Goal: Task Accomplishment & Management: Use online tool/utility

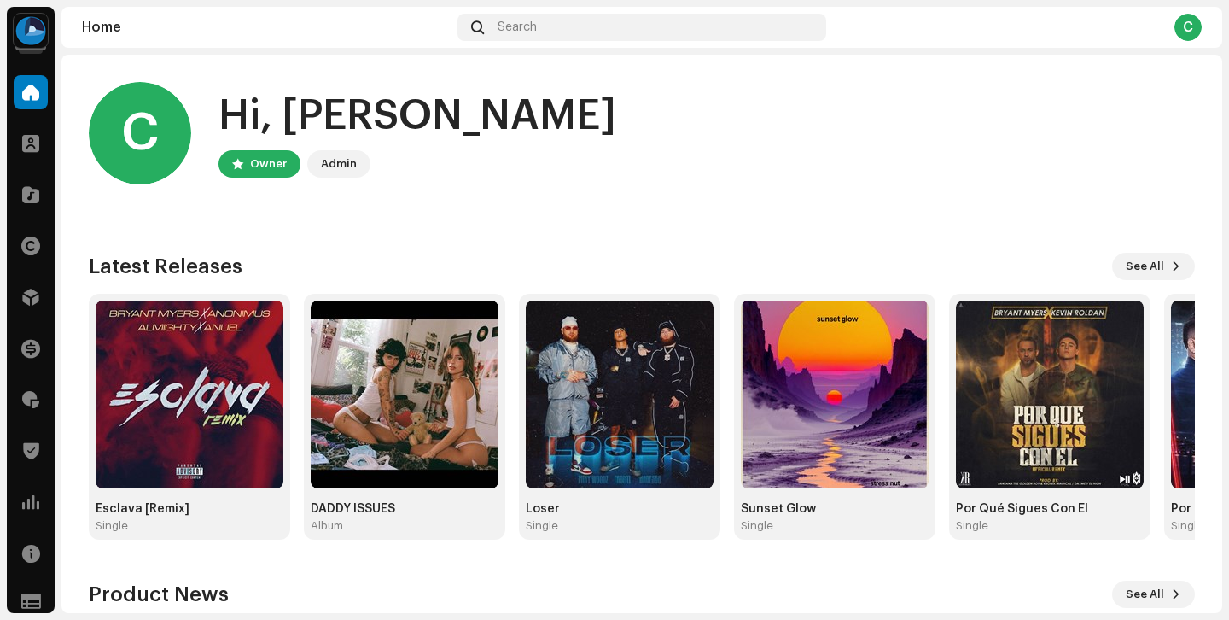
click at [30, 121] on div "Clients" at bounding box center [31, 143] width 48 height 48
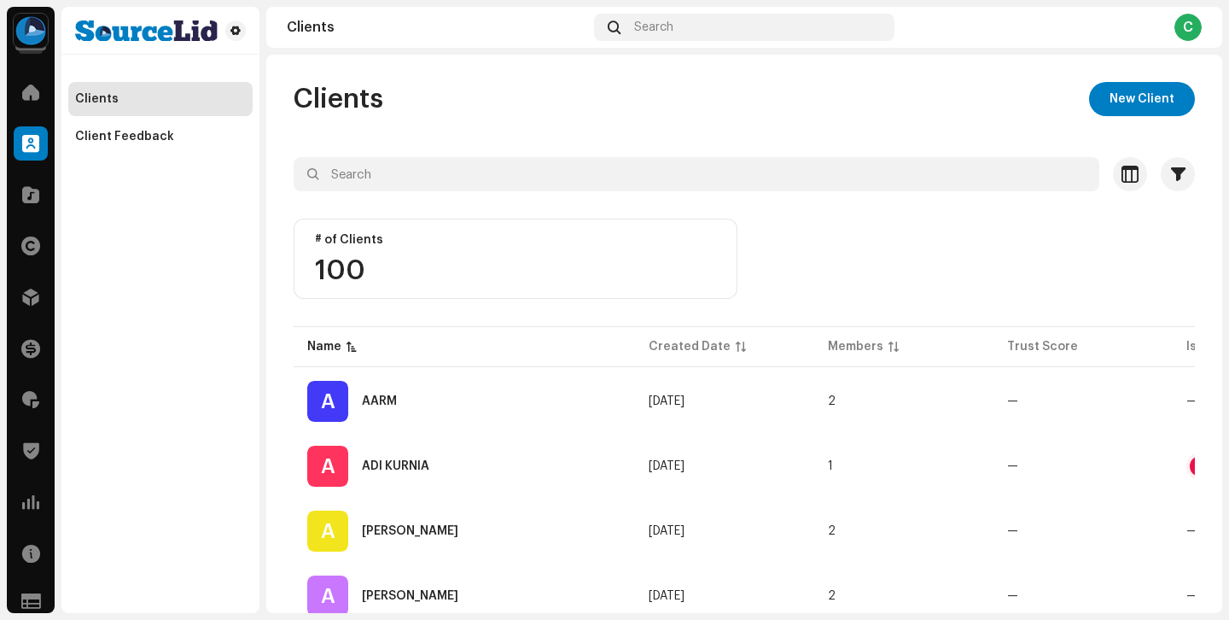
scroll to position [1366, 0]
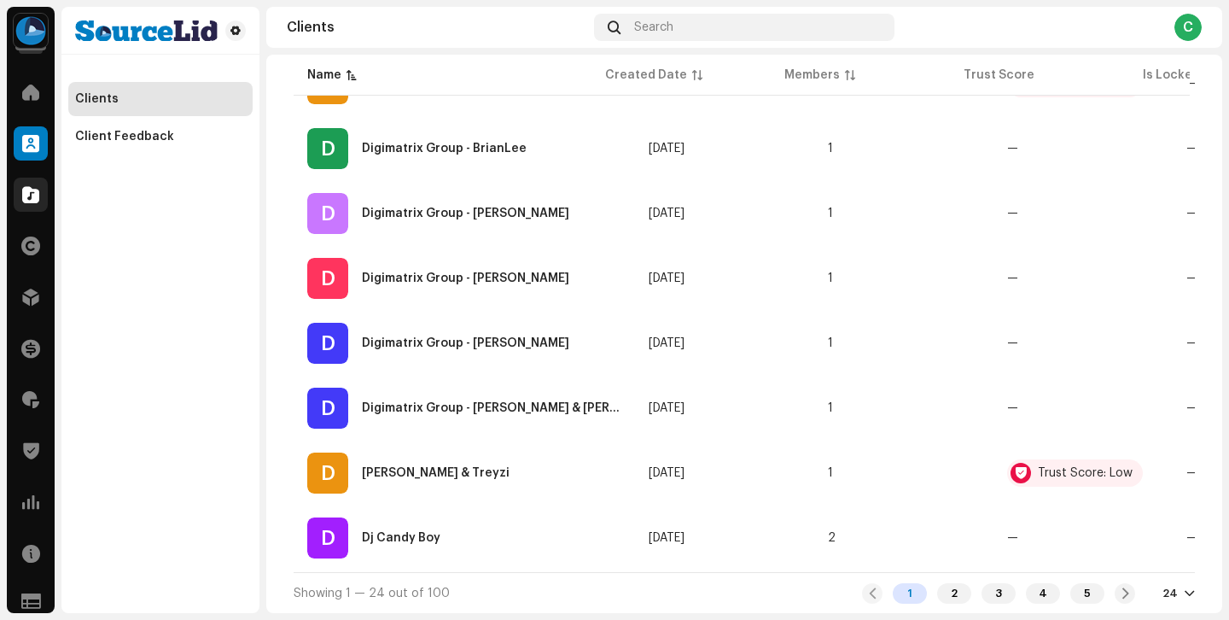
click at [36, 196] on span at bounding box center [30, 195] width 17 height 14
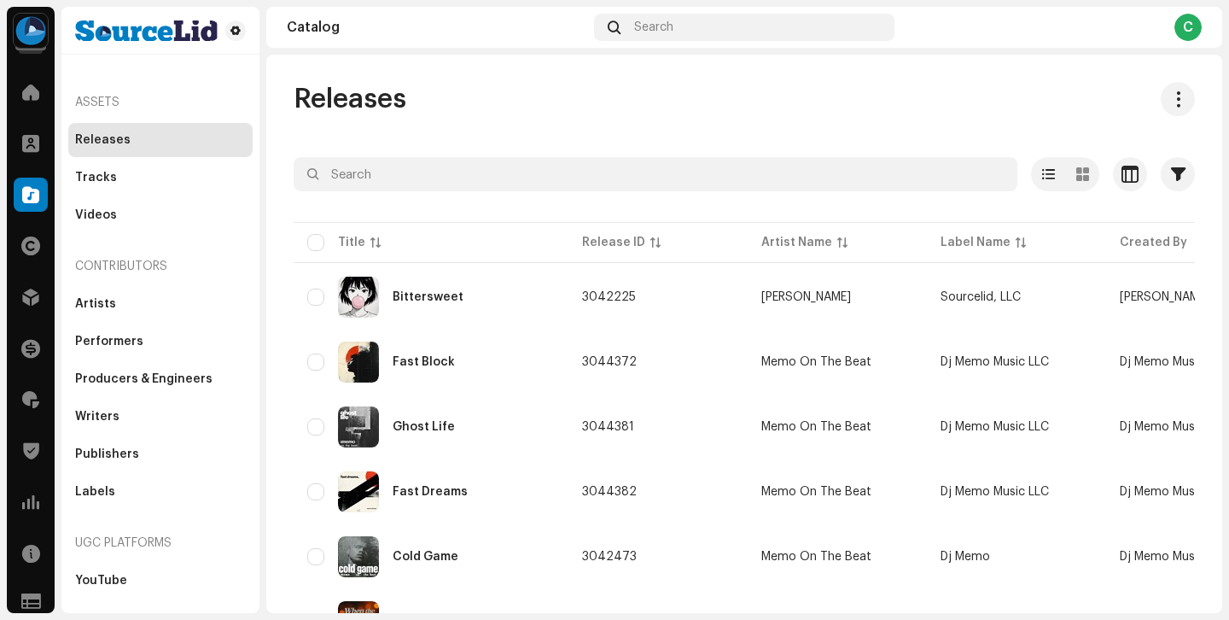
click at [344, 111] on span "Releases" at bounding box center [350, 99] width 113 height 34
click at [344, 102] on span "Releases" at bounding box center [350, 99] width 113 height 34
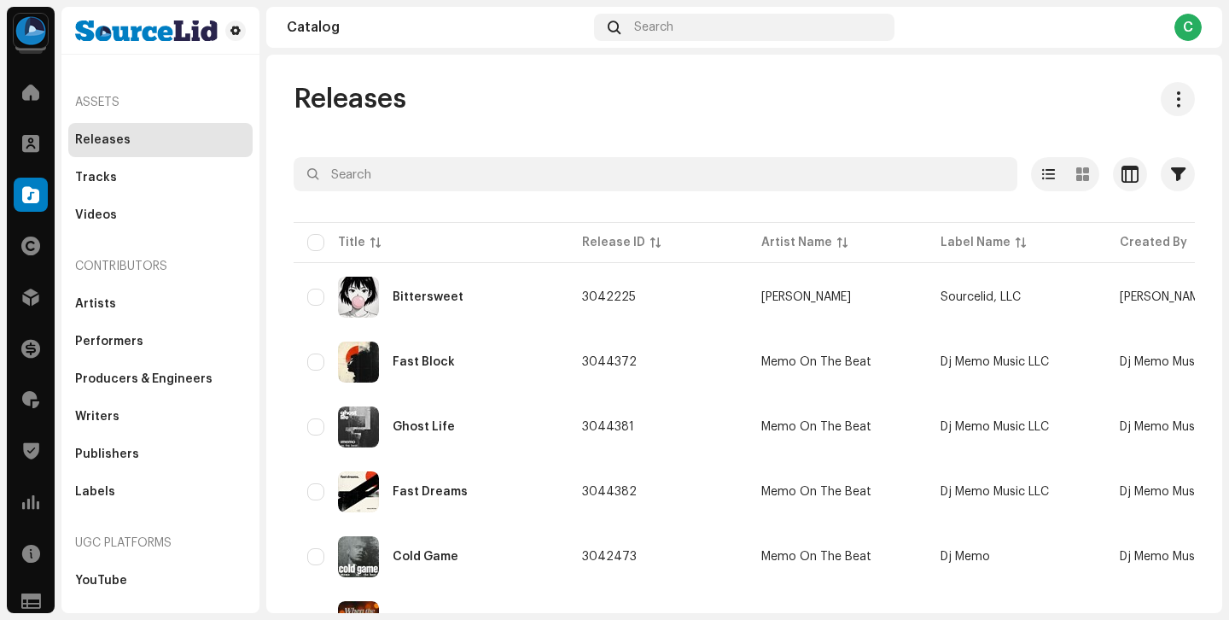
click at [354, 101] on span "Releases" at bounding box center [350, 99] width 113 height 34
drag, startPoint x: 367, startPoint y: 101, endPoint x: 317, endPoint y: 86, distance: 52.4
click at [317, 86] on span "Releases" at bounding box center [350, 99] width 113 height 34
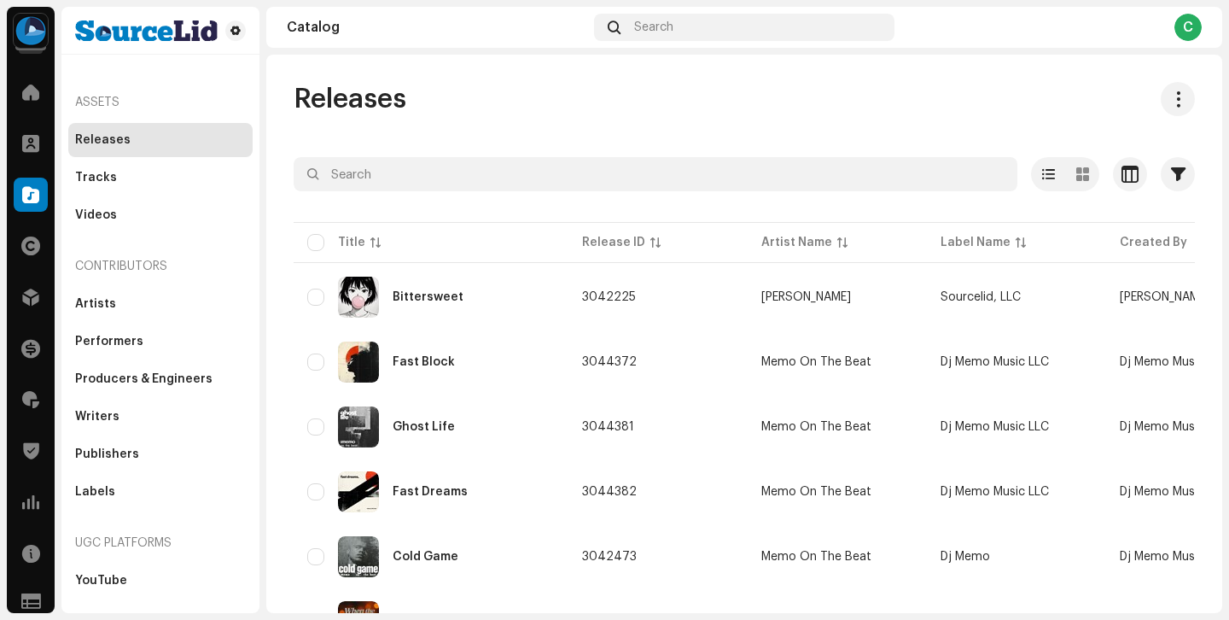
click at [383, 90] on span "Releases" at bounding box center [350, 99] width 113 height 34
click at [391, 92] on span "Releases" at bounding box center [350, 99] width 113 height 34
click at [382, 95] on span "Releases" at bounding box center [350, 99] width 113 height 34
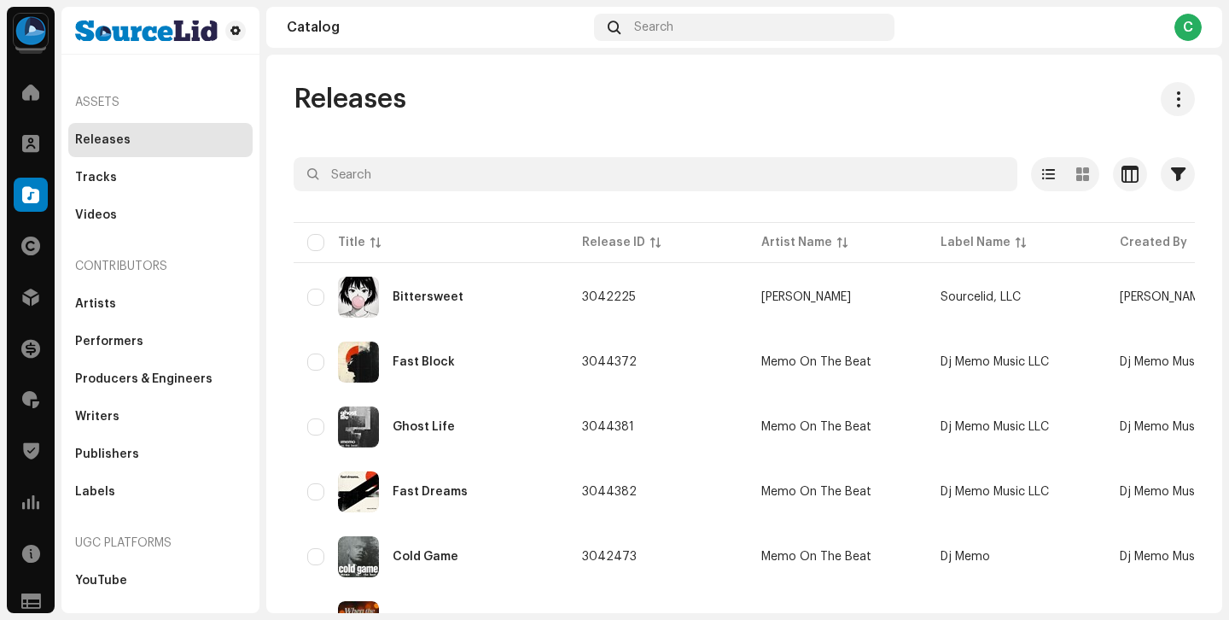
click at [382, 95] on span "Releases" at bounding box center [350, 99] width 113 height 34
click at [31, 146] on span at bounding box center [30, 144] width 17 height 14
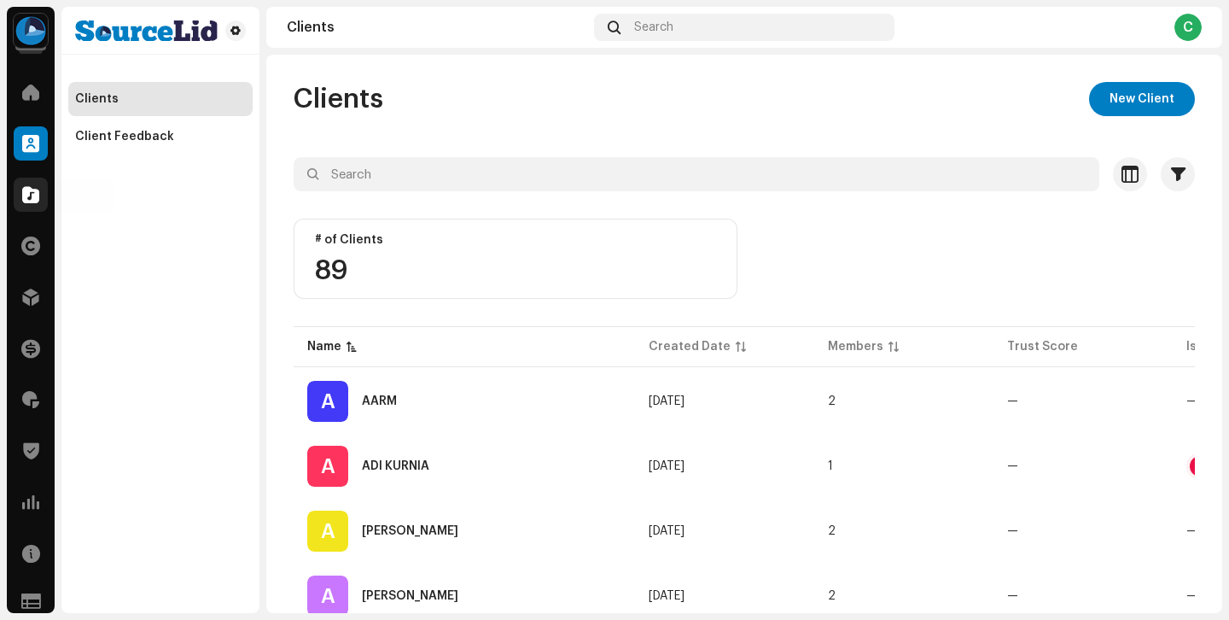
click at [40, 188] on div at bounding box center [31, 195] width 34 height 34
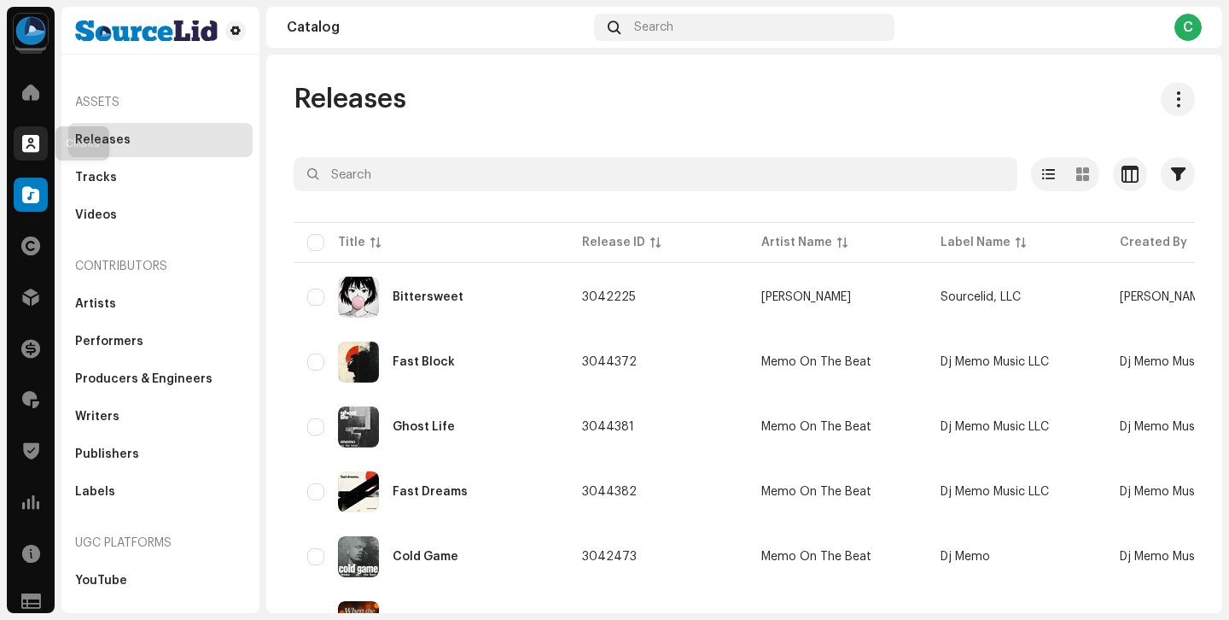
click at [37, 141] on span at bounding box center [30, 144] width 17 height 14
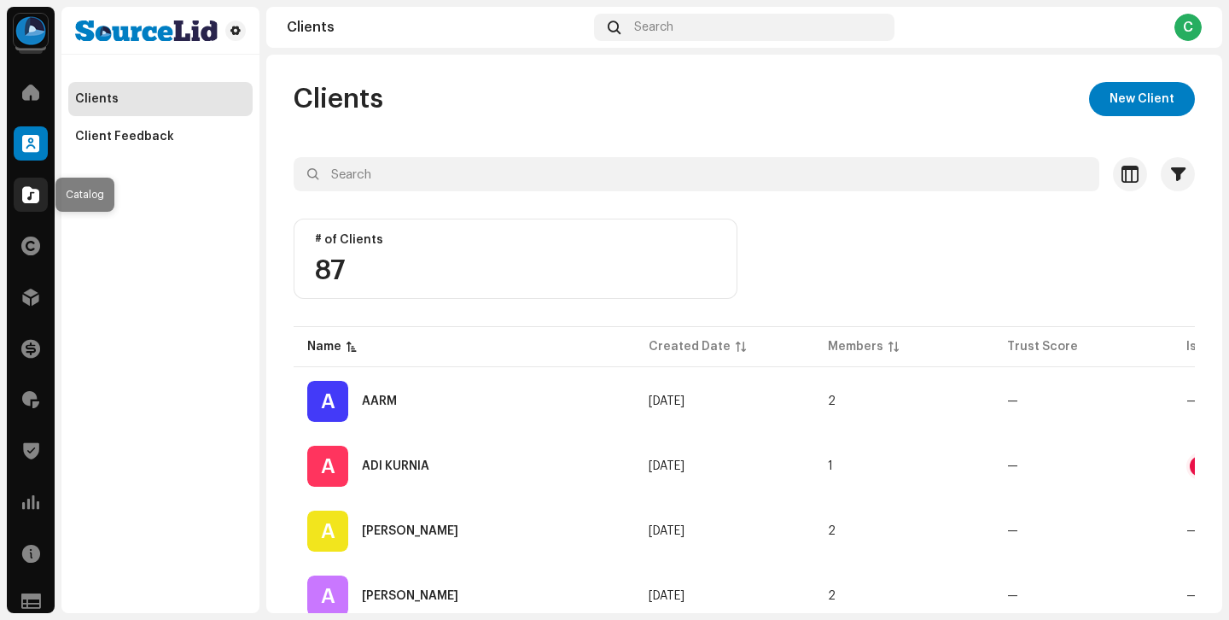
click at [47, 197] on div at bounding box center [31, 195] width 34 height 34
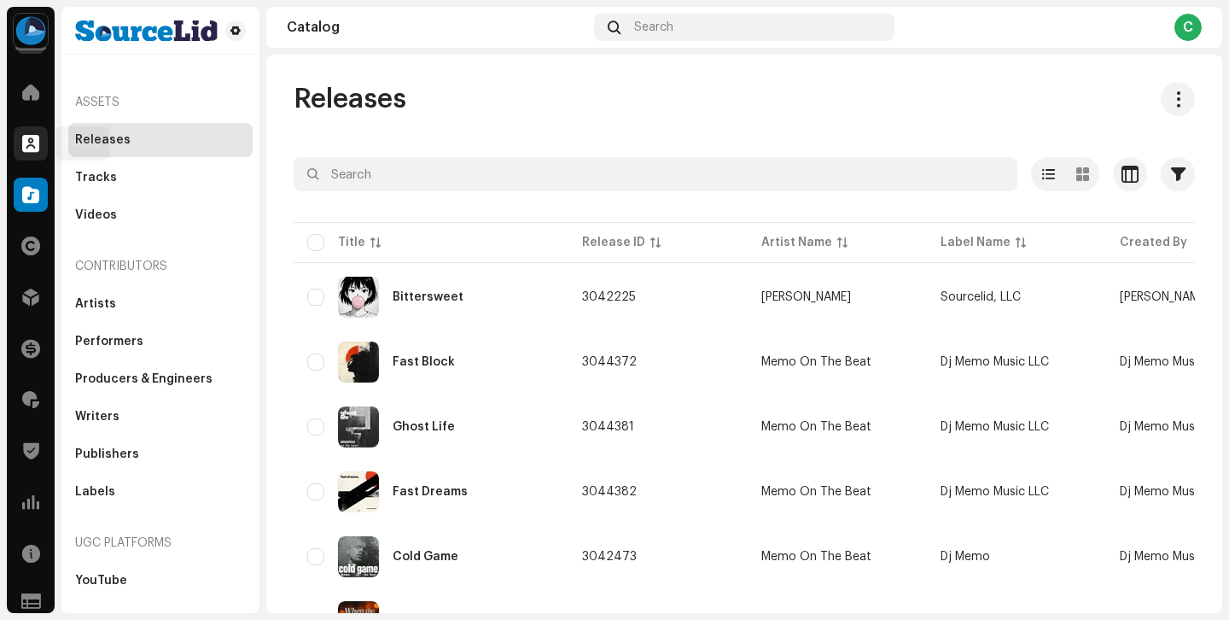
click at [25, 146] on span at bounding box center [30, 144] width 17 height 14
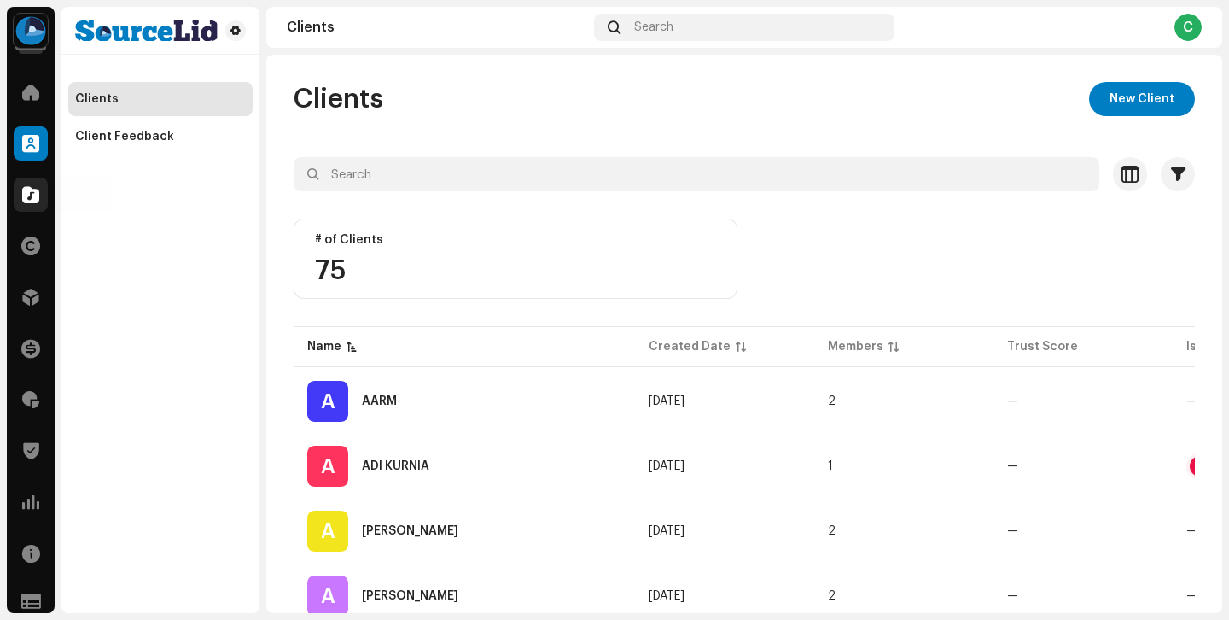
click at [33, 193] on span at bounding box center [30, 195] width 17 height 14
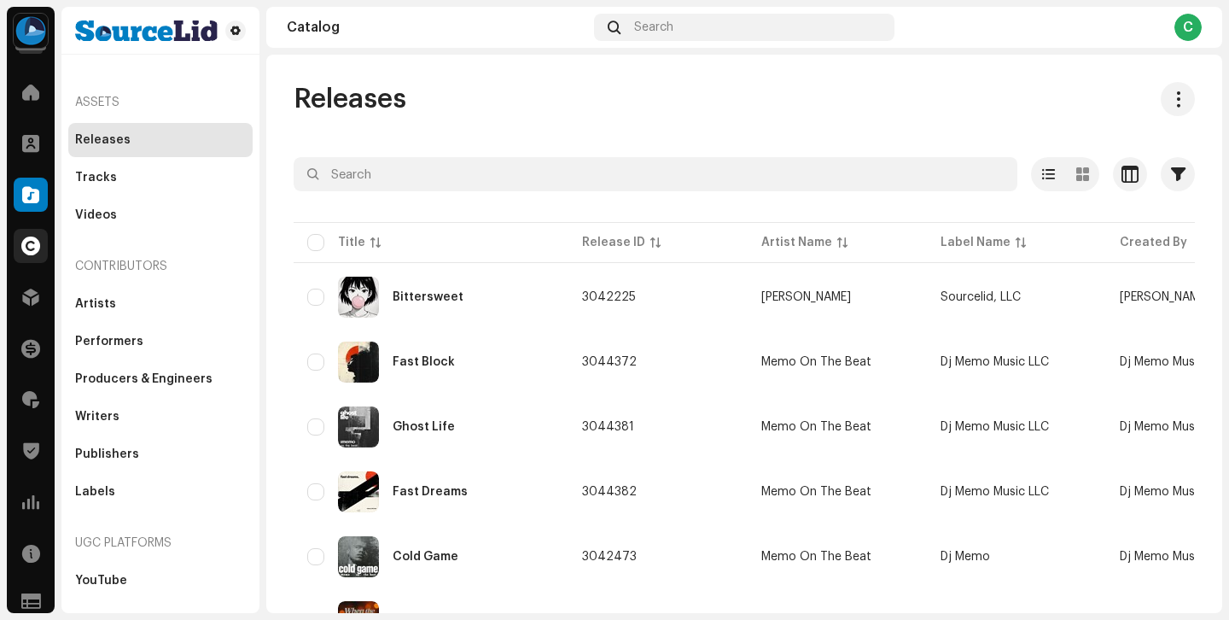
click at [33, 242] on span at bounding box center [30, 246] width 19 height 14
click at [35, 290] on span at bounding box center [30, 297] width 17 height 14
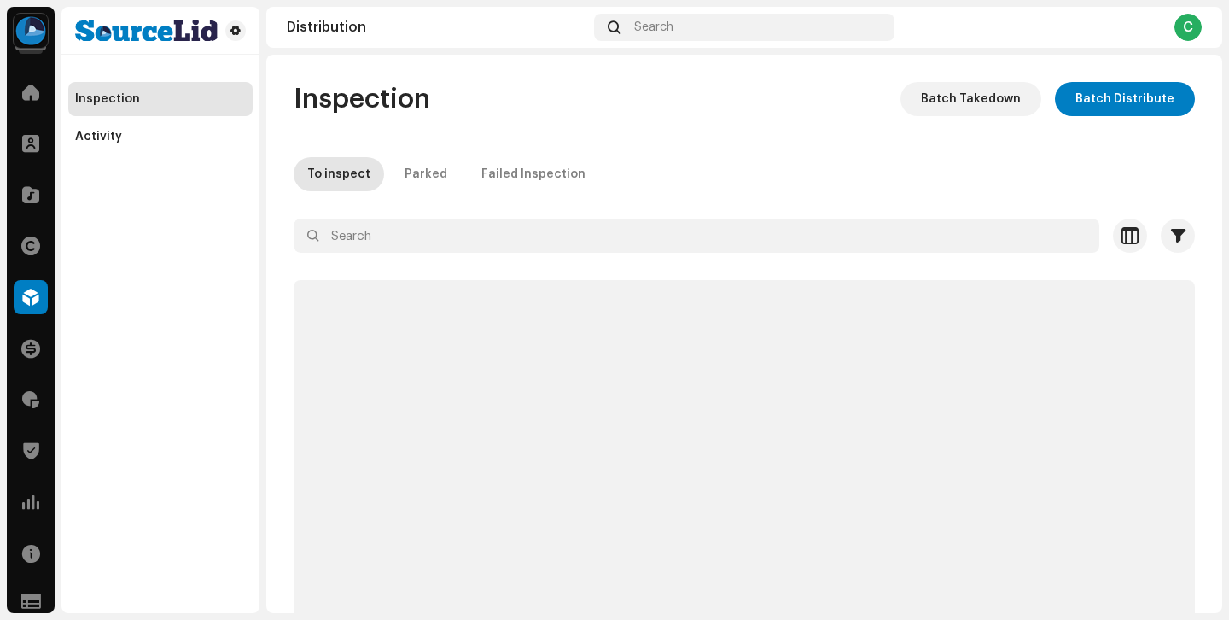
click at [36, 215] on div "Catalog" at bounding box center [31, 195] width 48 height 48
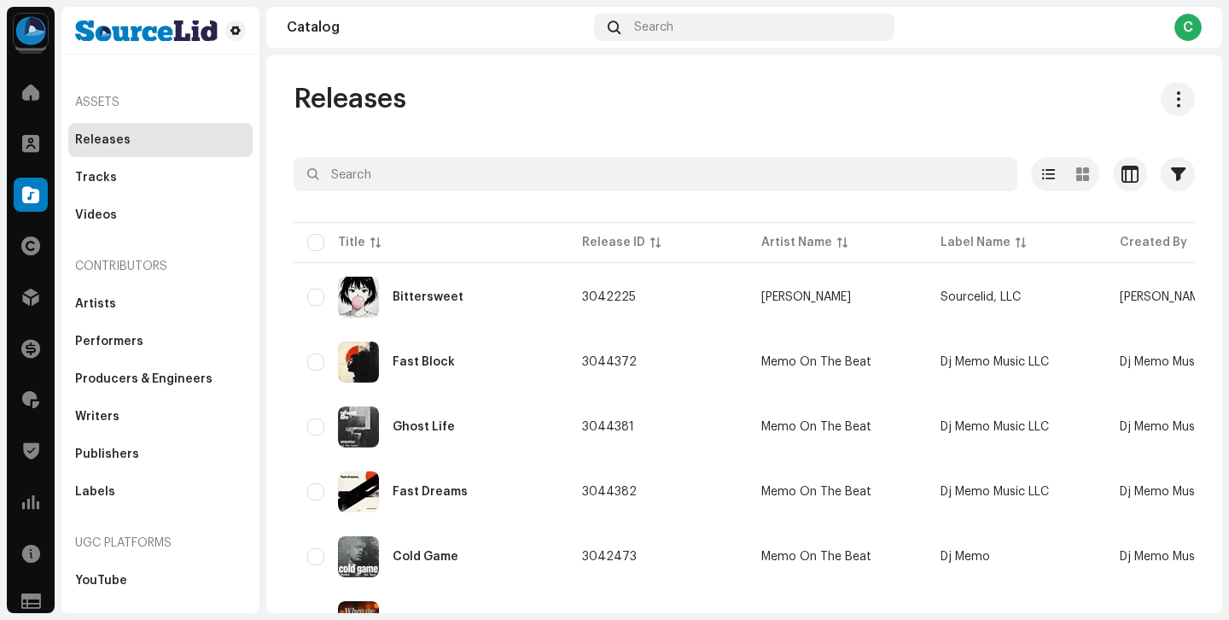
click at [49, 164] on div "Clients" at bounding box center [31, 143] width 48 height 48
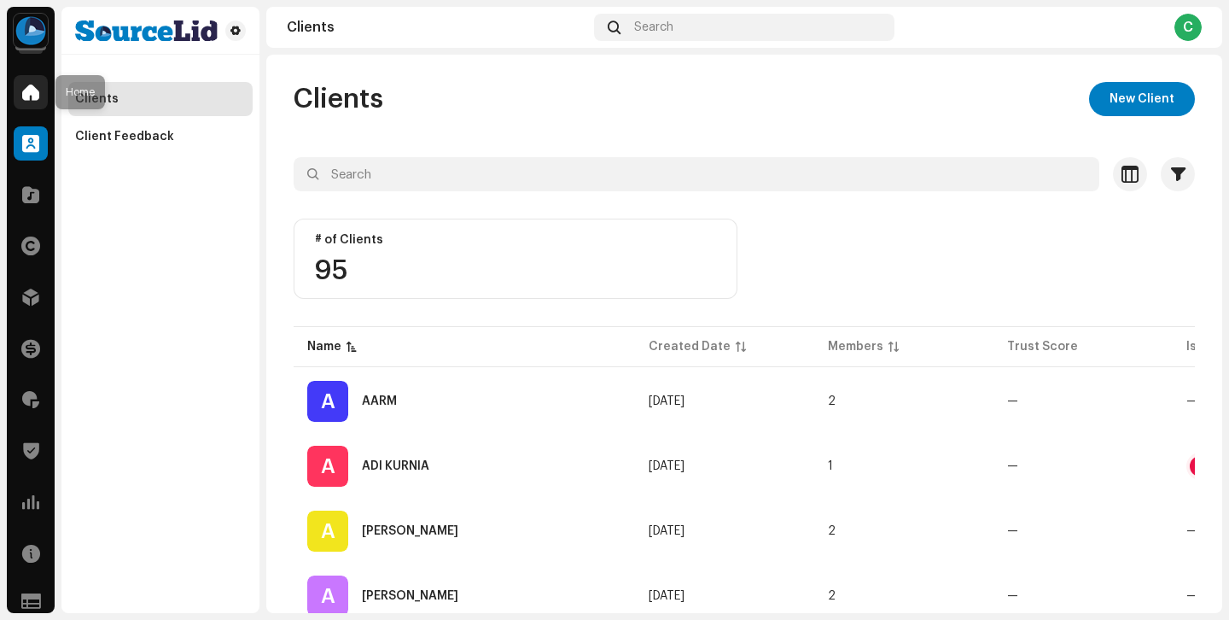
click at [30, 90] on span at bounding box center [30, 92] width 17 height 14
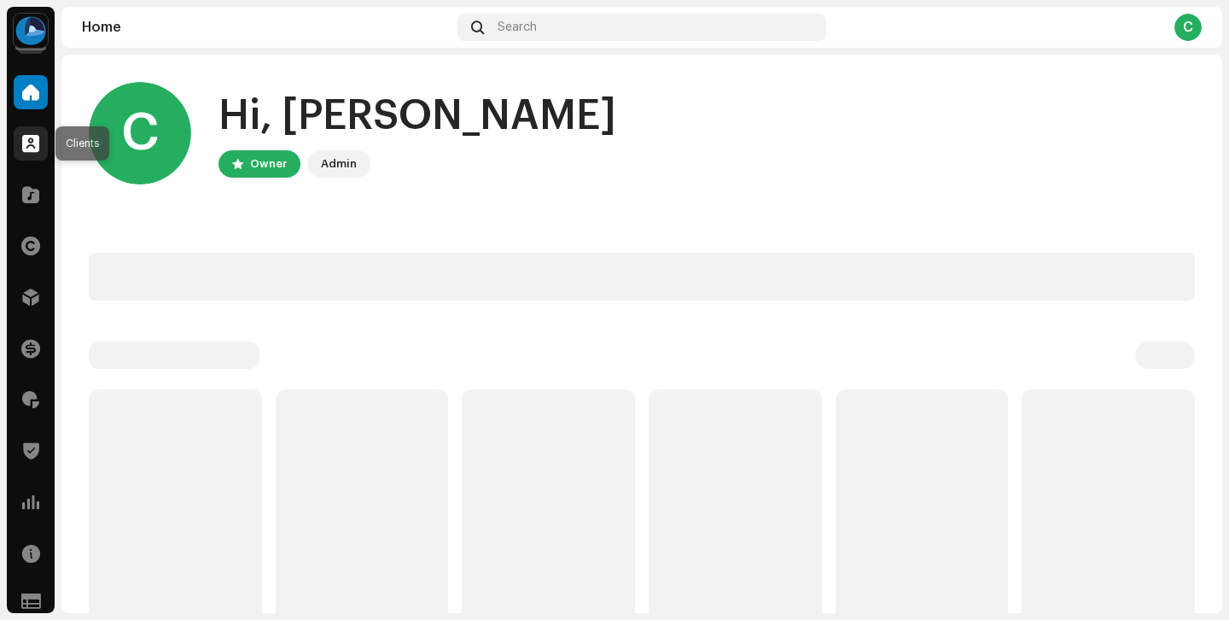
click at [34, 143] on span at bounding box center [30, 144] width 17 height 14
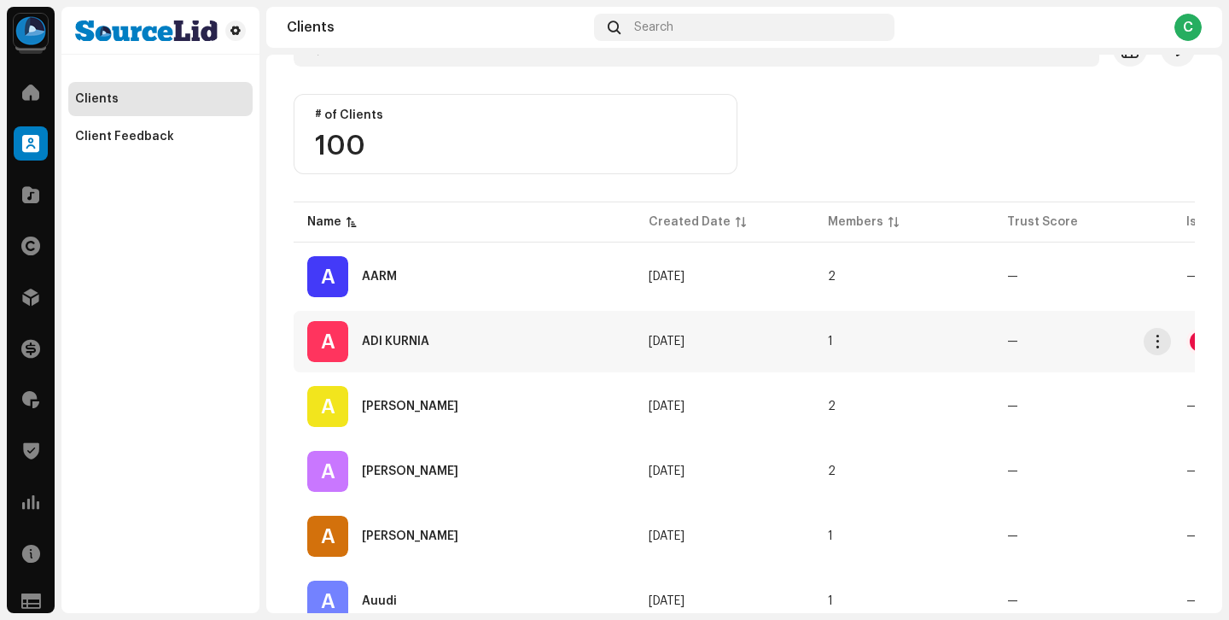
scroll to position [126, 0]
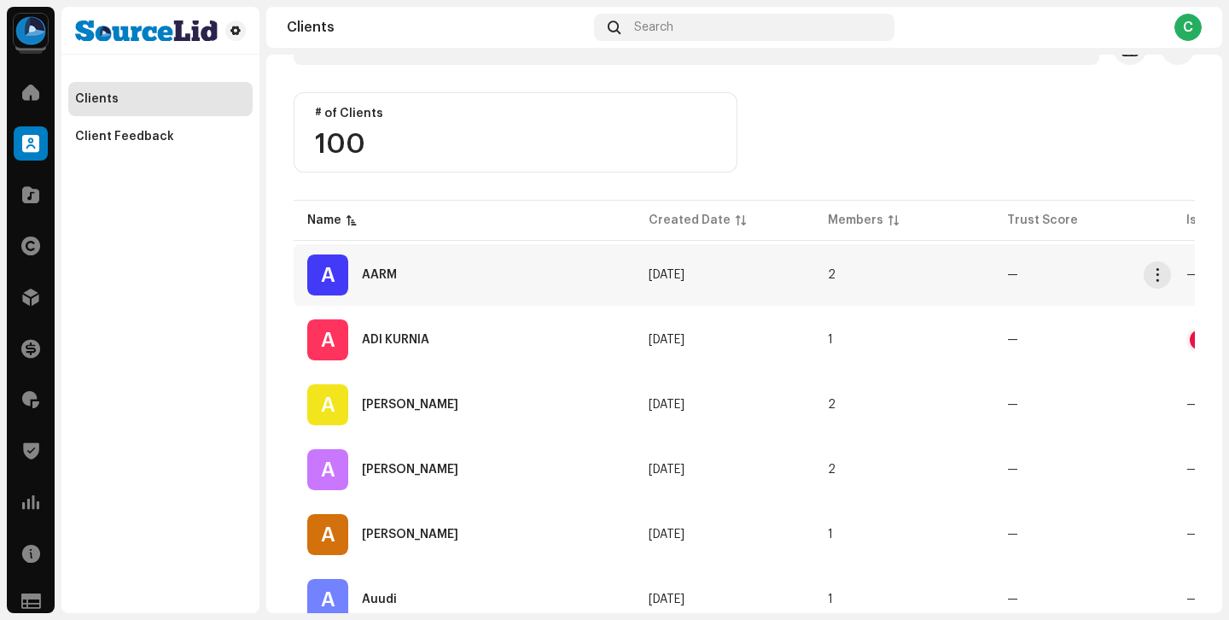
click at [646, 287] on td "Feb 28, 2024" at bounding box center [724, 274] width 179 height 61
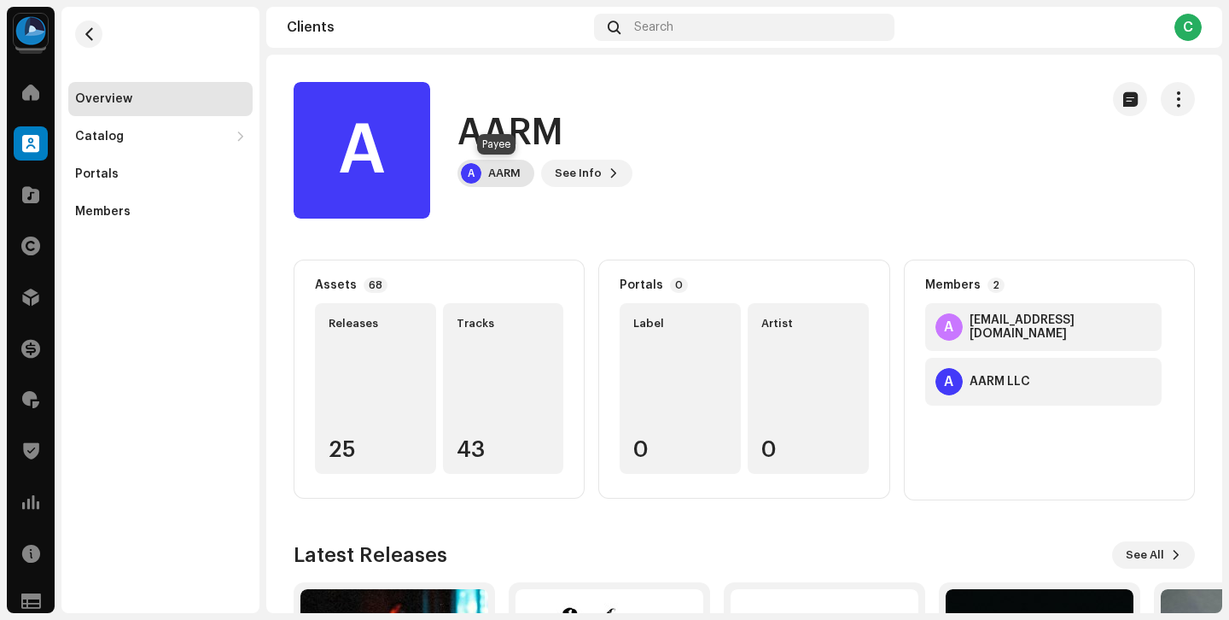
click at [521, 175] on div "AARM" at bounding box center [504, 173] width 32 height 14
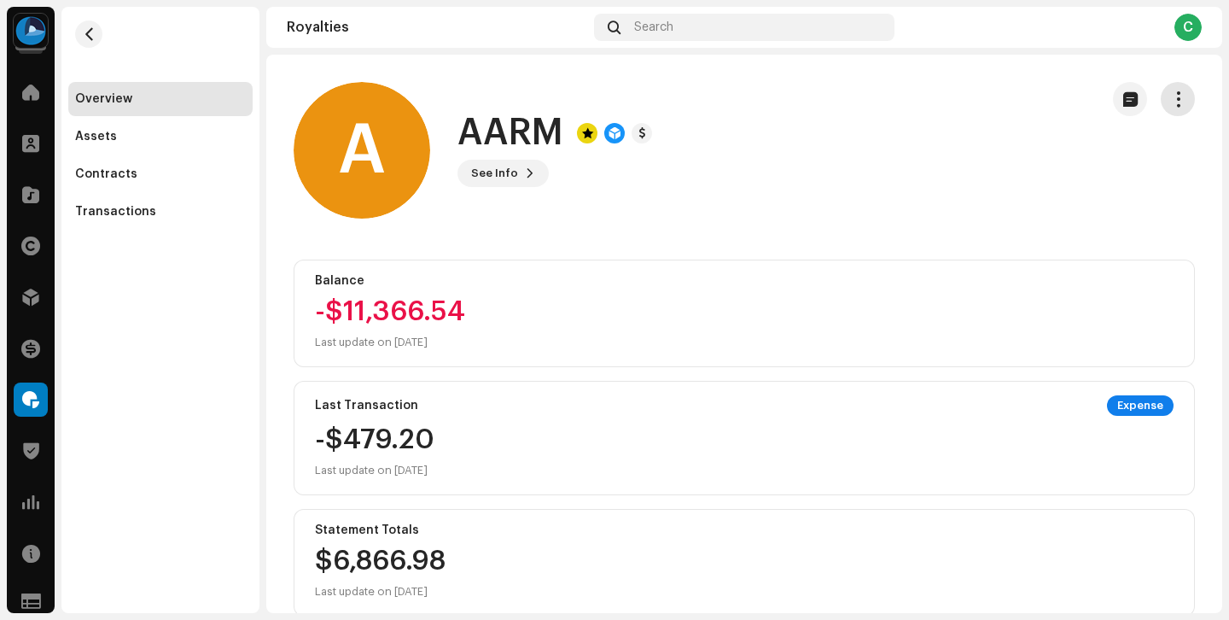
click at [1170, 102] on span "button" at bounding box center [1178, 99] width 16 height 14
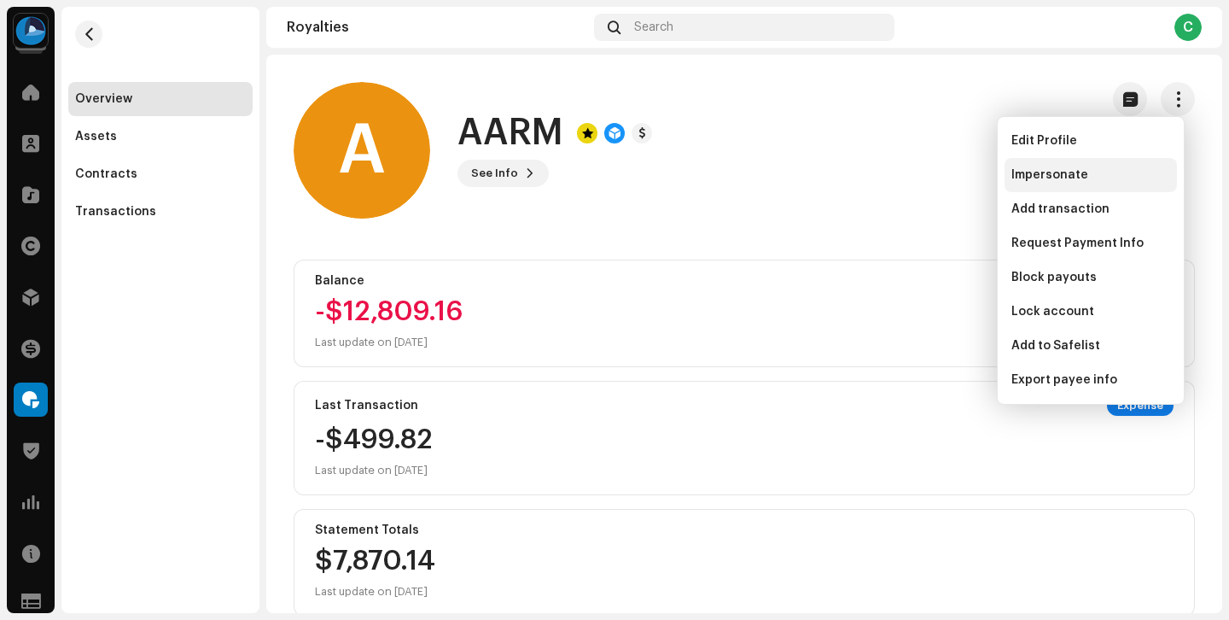
click at [1072, 172] on span "Impersonate" at bounding box center [1049, 175] width 77 height 14
